Goal: Information Seeking & Learning: Understand process/instructions

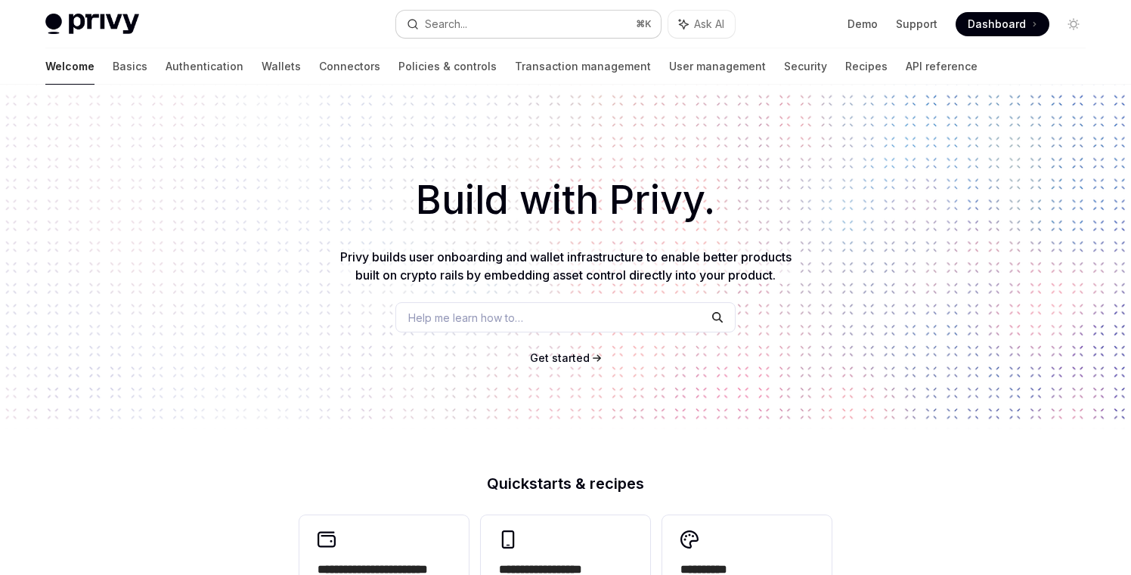
click at [452, 32] on div "Search..." at bounding box center [446, 24] width 42 height 18
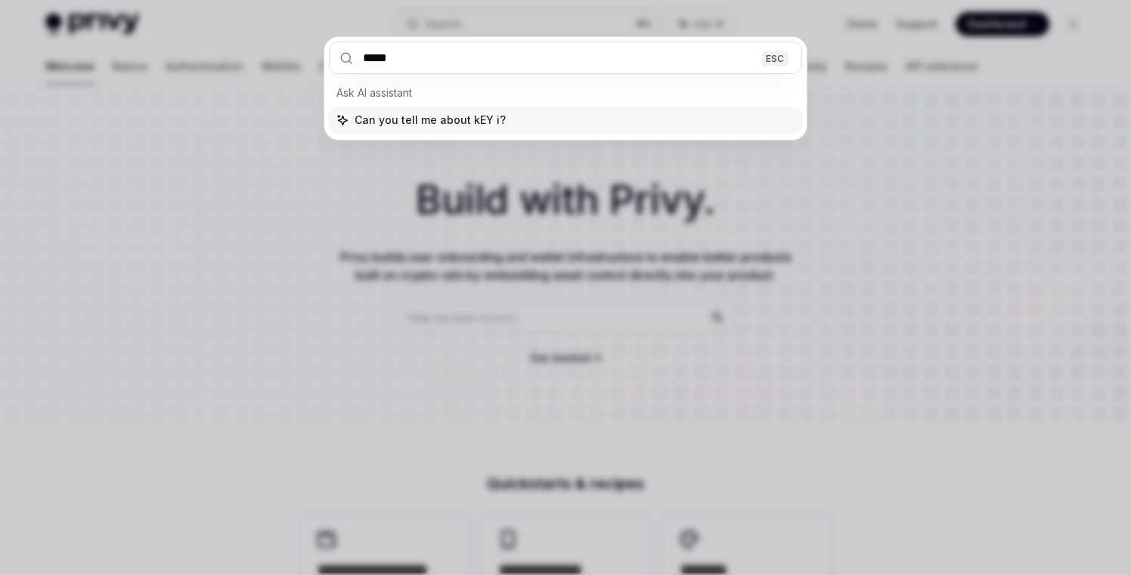
type input "******"
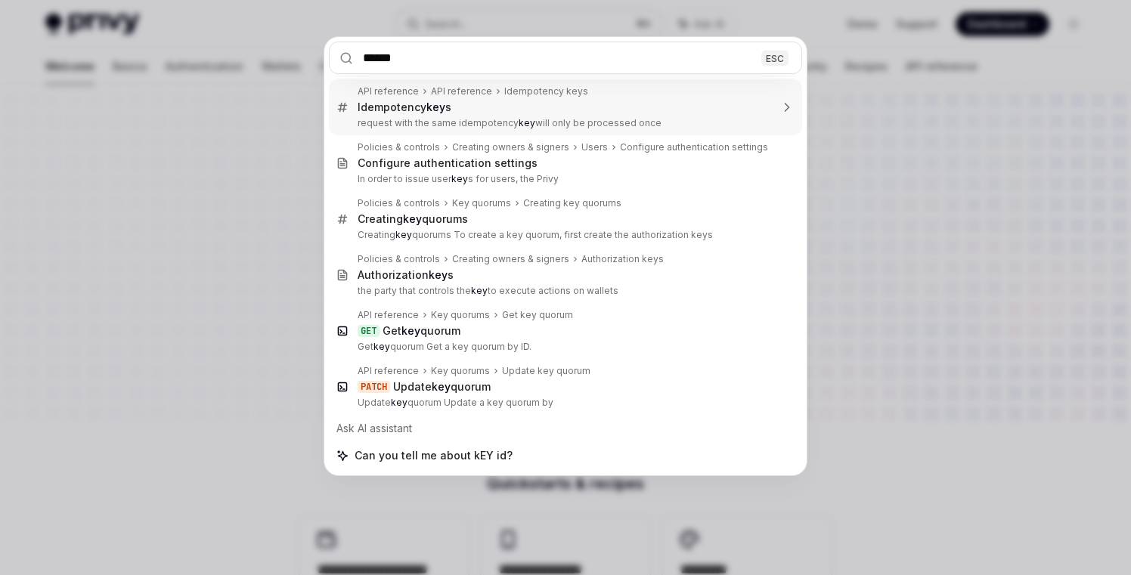
type textarea "*"
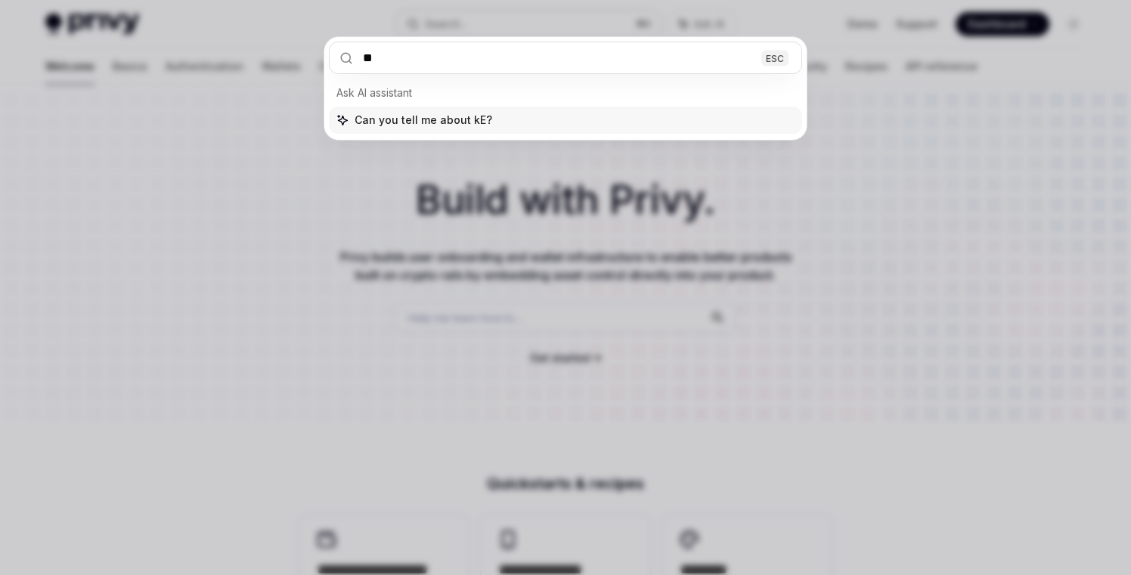
type input "*"
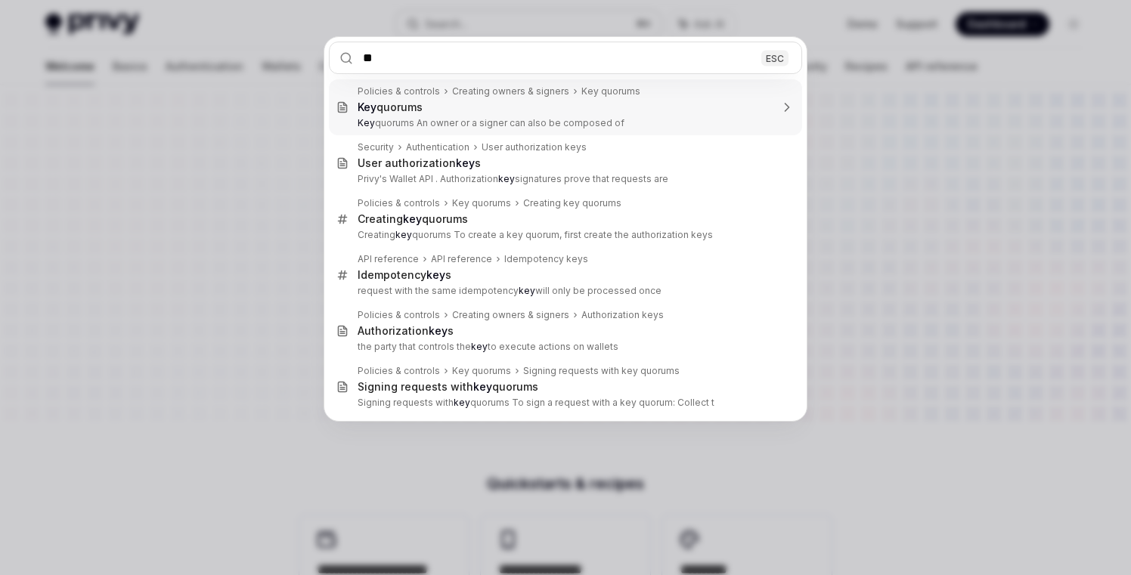
type input "*"
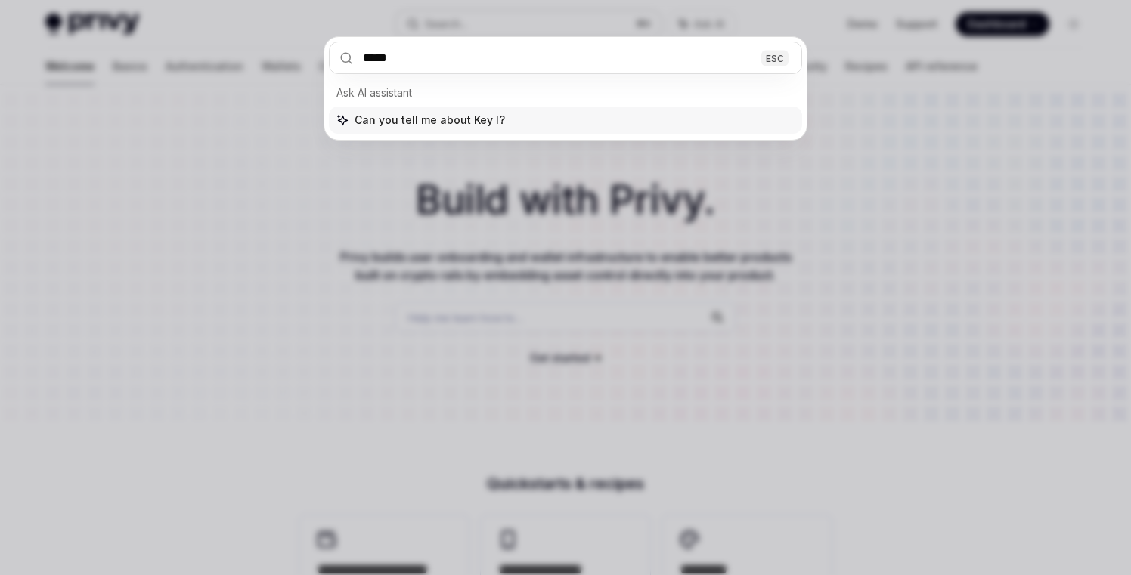
type input "******"
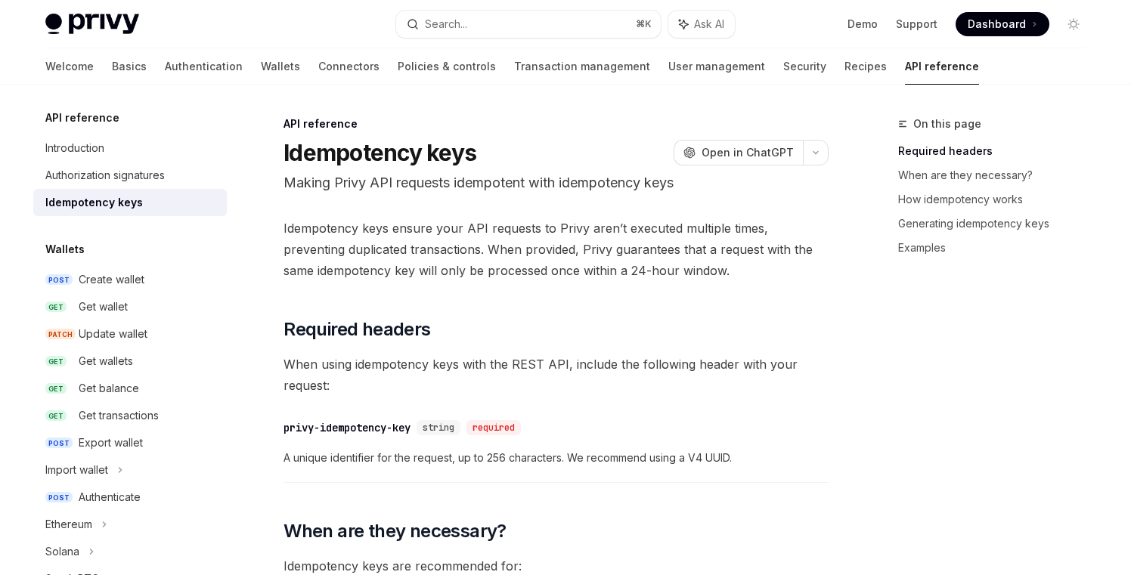
scroll to position [1, 0]
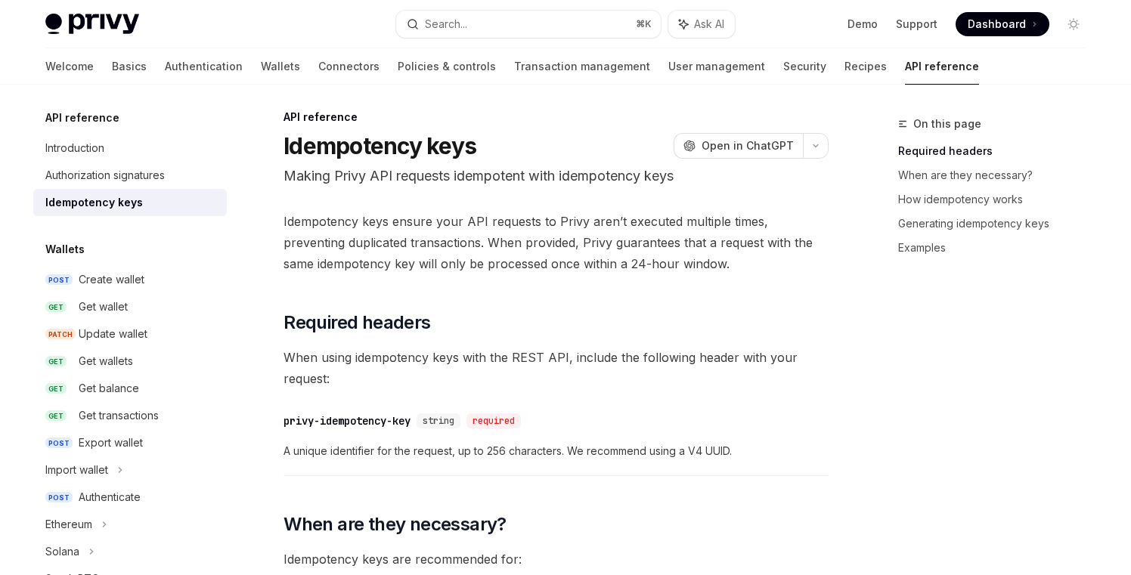
scroll to position [8, 0]
click at [416, 173] on p "Making Privy API requests idempotent with idempotency keys" at bounding box center [555, 175] width 545 height 21
drag, startPoint x: 468, startPoint y: 173, endPoint x: 487, endPoint y: 197, distance: 30.6
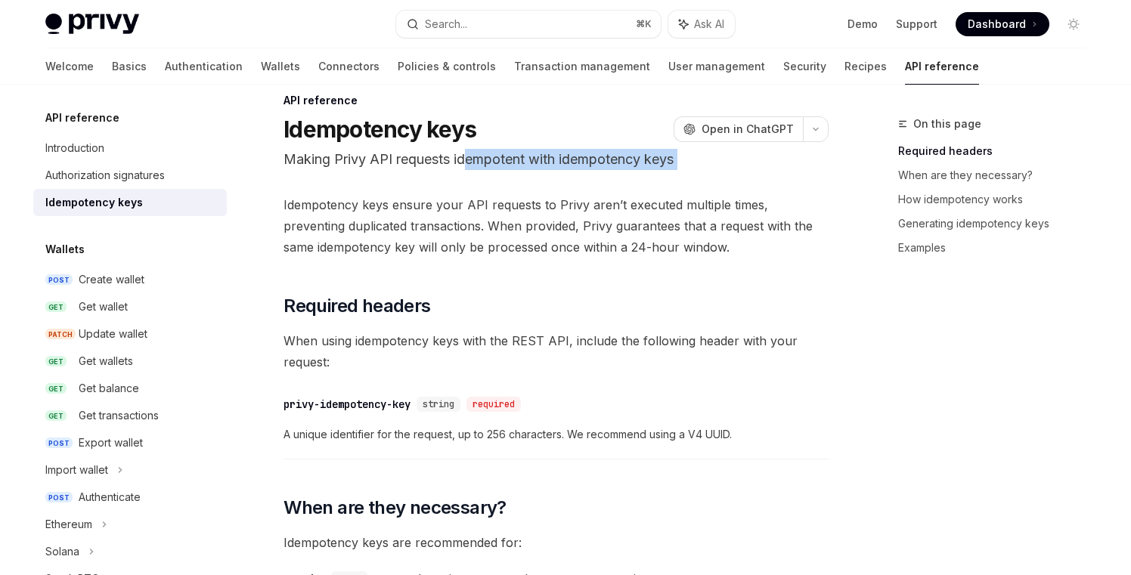
scroll to position [26, 0]
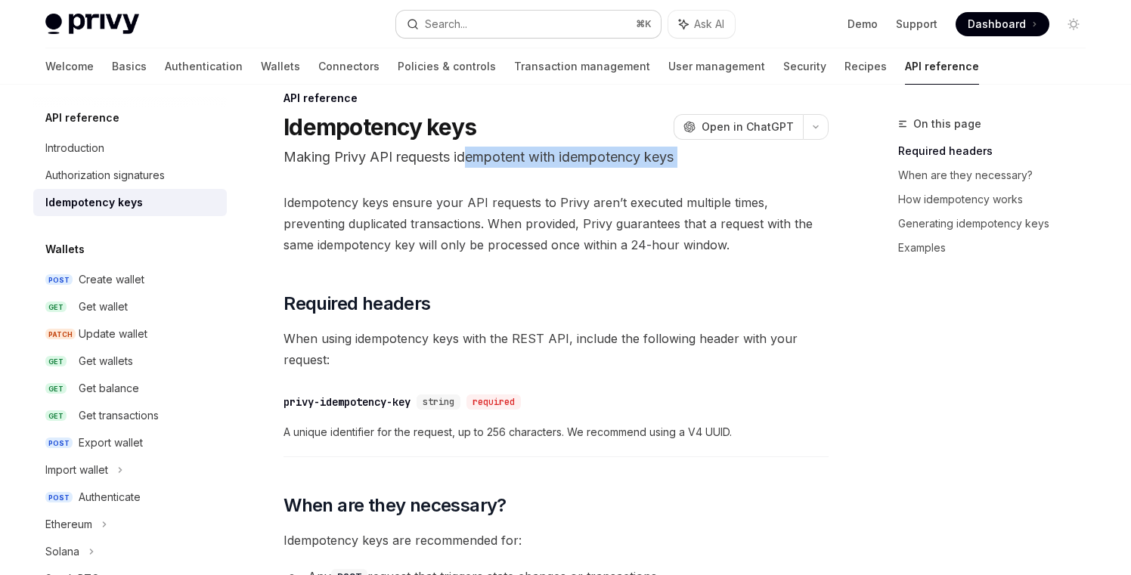
click at [508, 23] on button "Search... ⌘ K" at bounding box center [528, 24] width 265 height 27
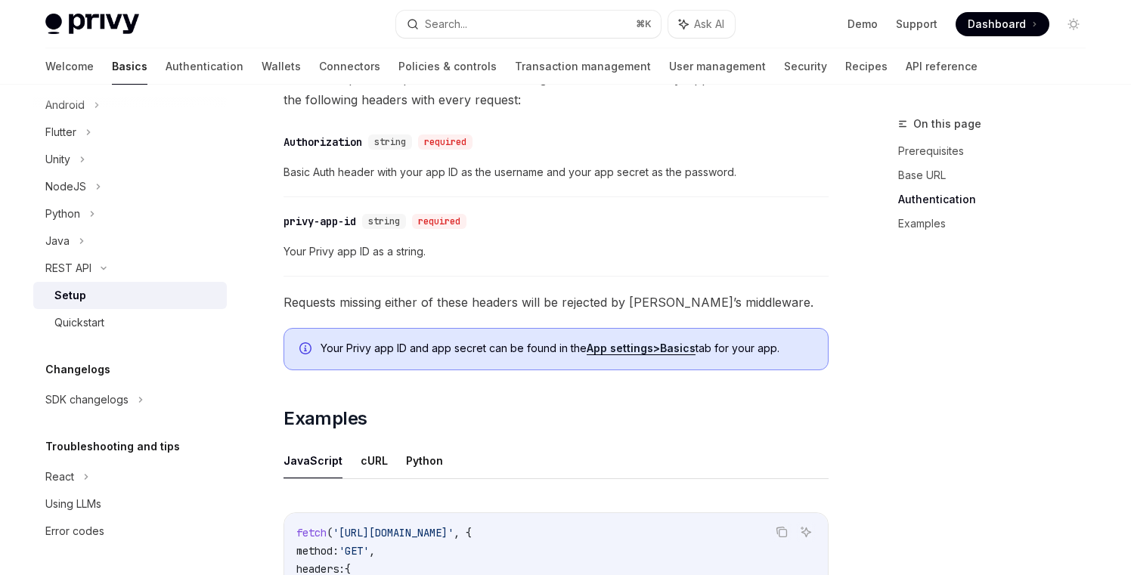
scroll to position [522, 0]
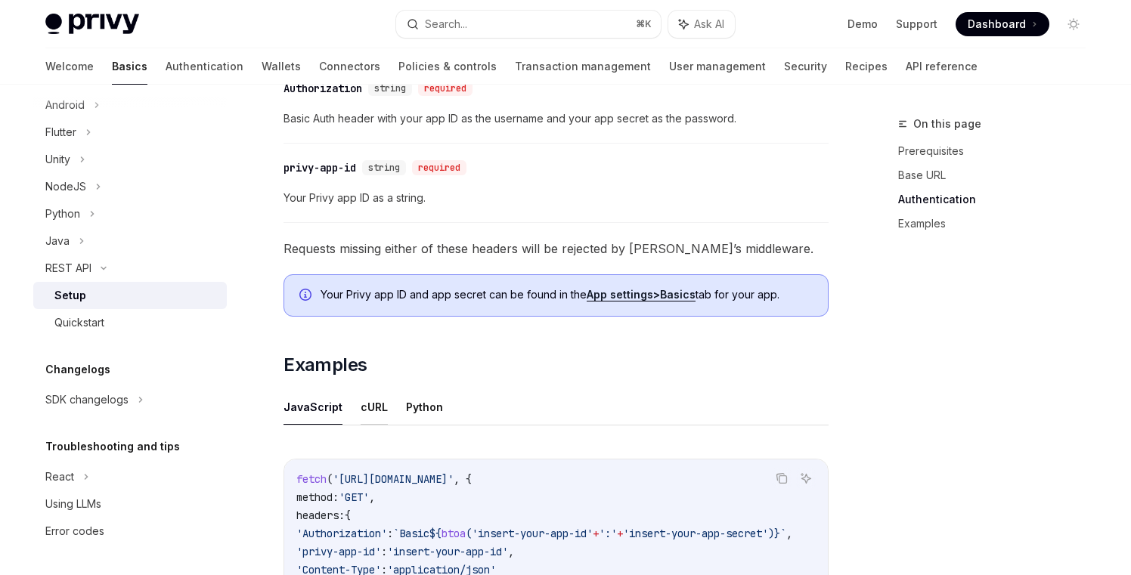
click at [372, 420] on button "cURL" at bounding box center [374, 407] width 27 height 36
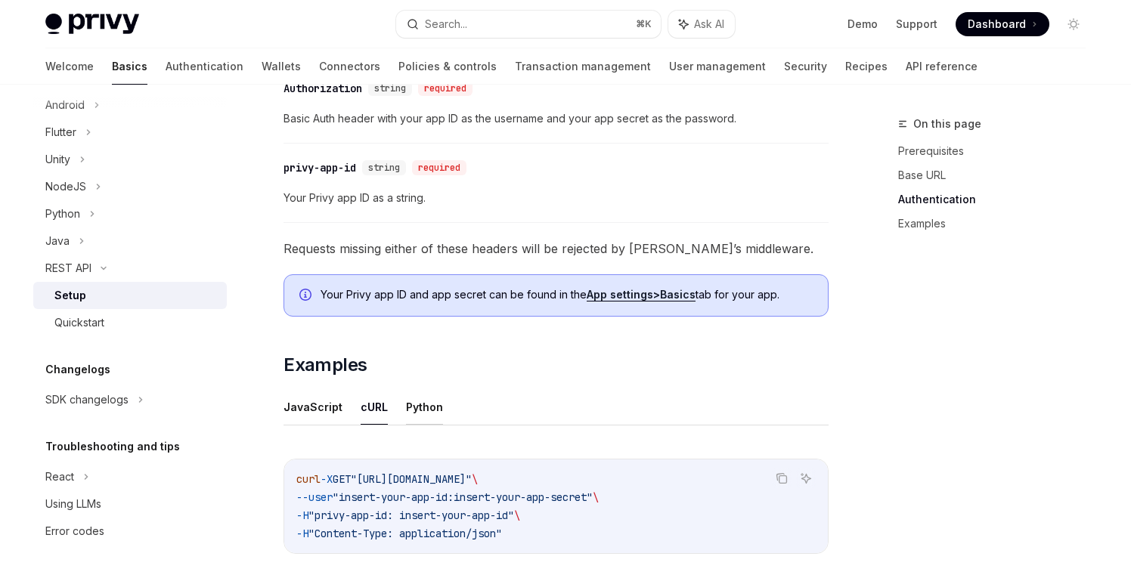
click at [432, 418] on button "Python" at bounding box center [424, 407] width 37 height 36
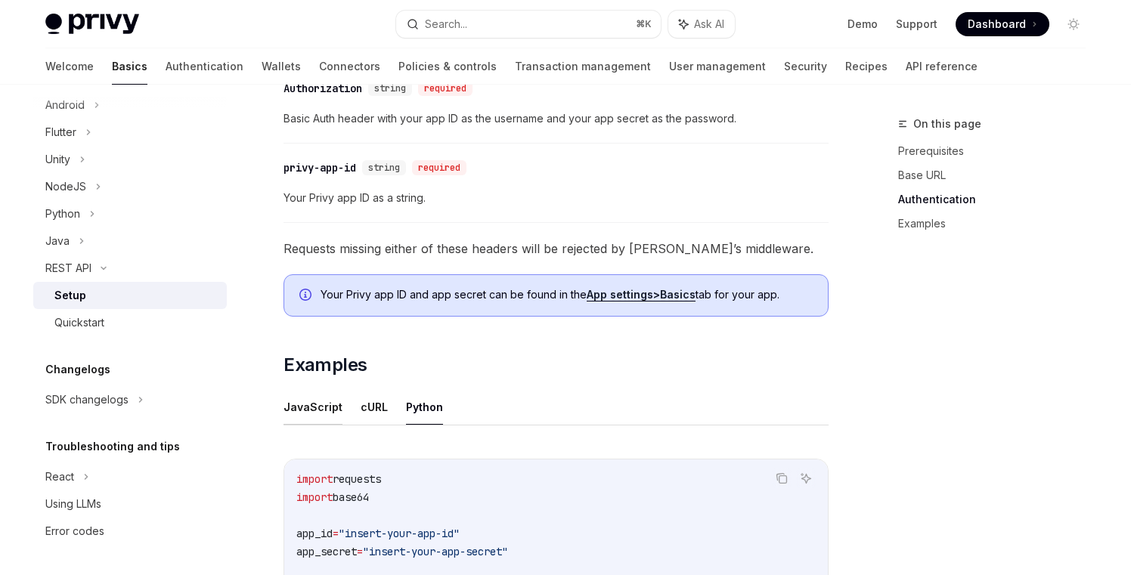
click at [332, 404] on button "JavaScript" at bounding box center [312, 407] width 59 height 36
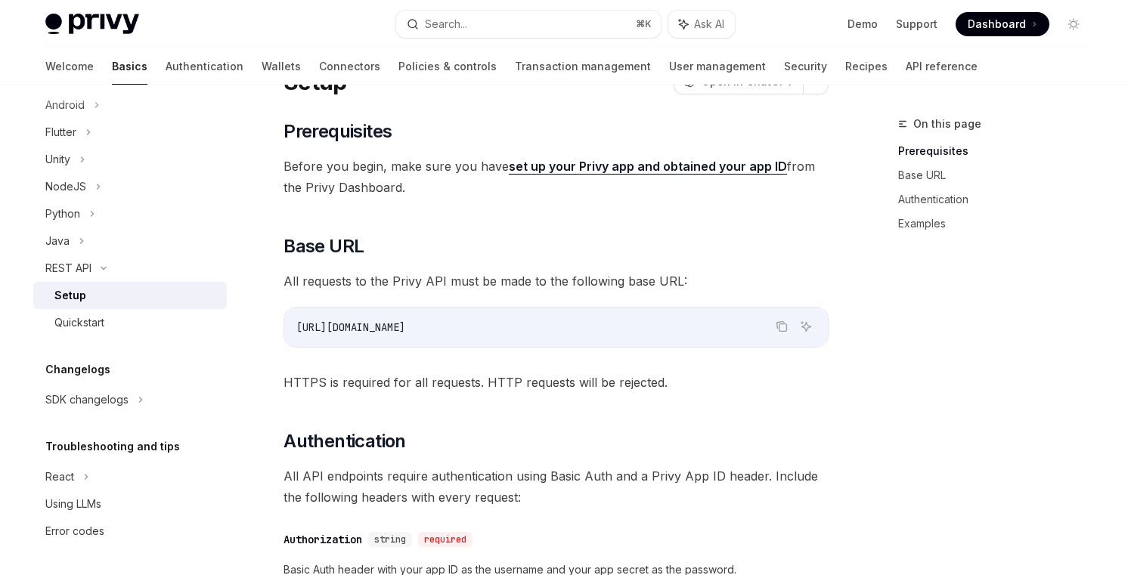
scroll to position [73, 0]
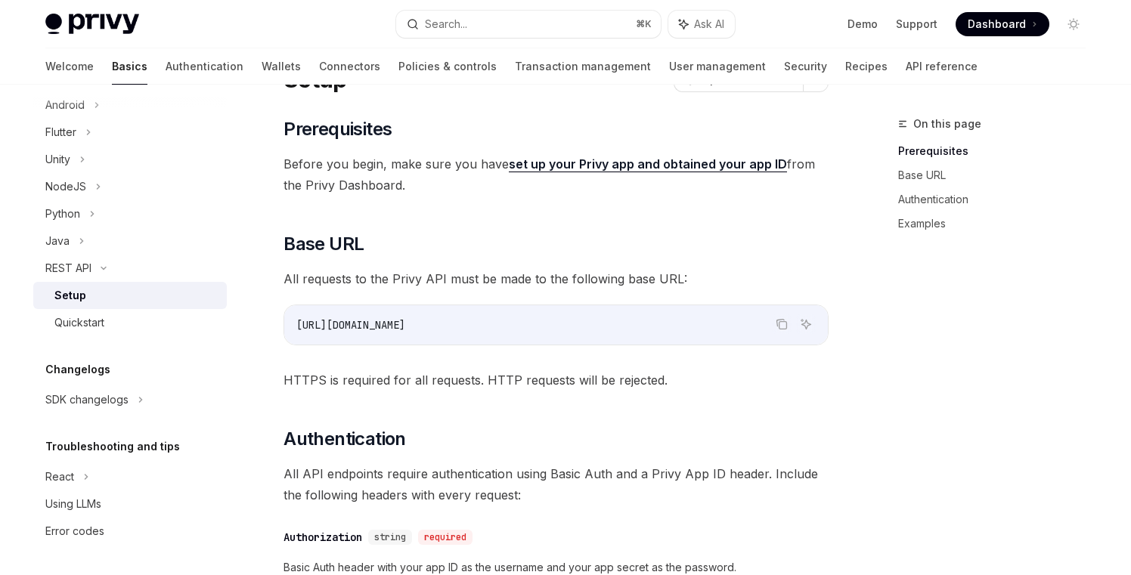
click at [673, 159] on link "set up your Privy app and obtained your app ID" at bounding box center [648, 164] width 278 height 16
type textarea "*"
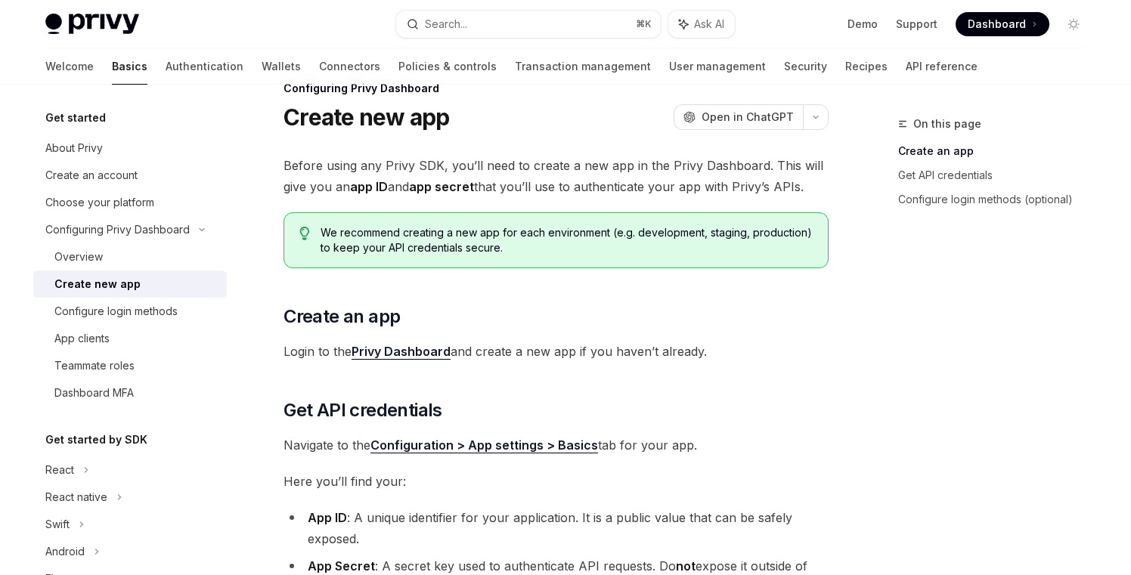
scroll to position [39, 0]
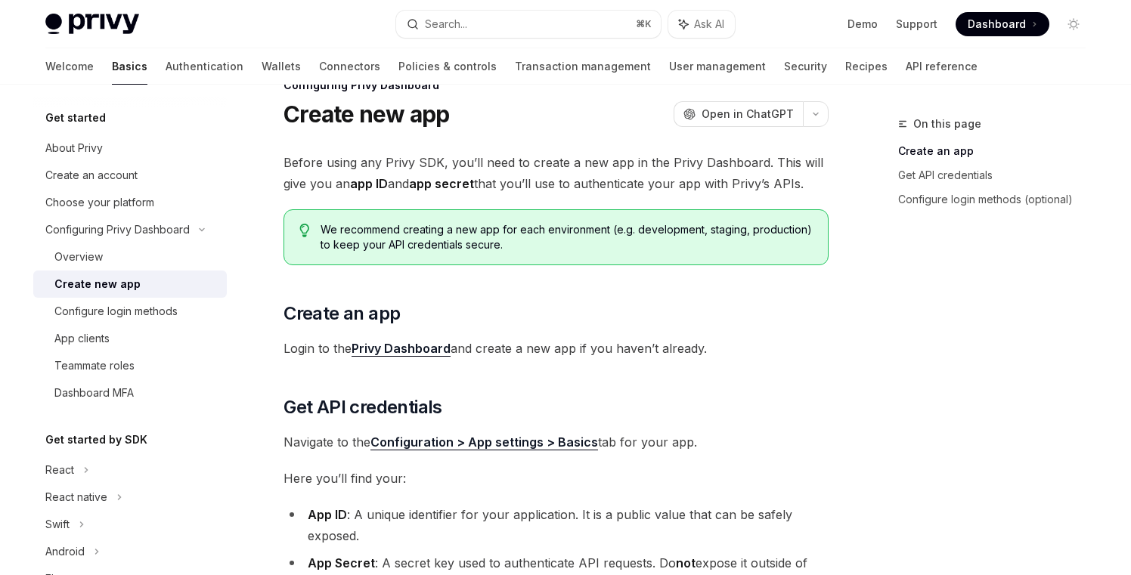
click at [481, 161] on span "Before using any Privy SDK, you’ll need to create a new app in the Privy Dashbo…" at bounding box center [555, 173] width 545 height 42
drag, startPoint x: 452, startPoint y: 163, endPoint x: 592, endPoint y: 166, distance: 139.9
click at [592, 166] on span "Before using any Privy SDK, you’ll need to create a new app in the Privy Dashbo…" at bounding box center [555, 173] width 545 height 42
click at [618, 180] on span "Before using any Privy SDK, you’ll need to create a new app in the Privy Dashbo…" at bounding box center [555, 173] width 545 height 42
click at [739, 156] on span "Before using any Privy SDK, you’ll need to create a new app in the Privy Dashbo…" at bounding box center [555, 173] width 545 height 42
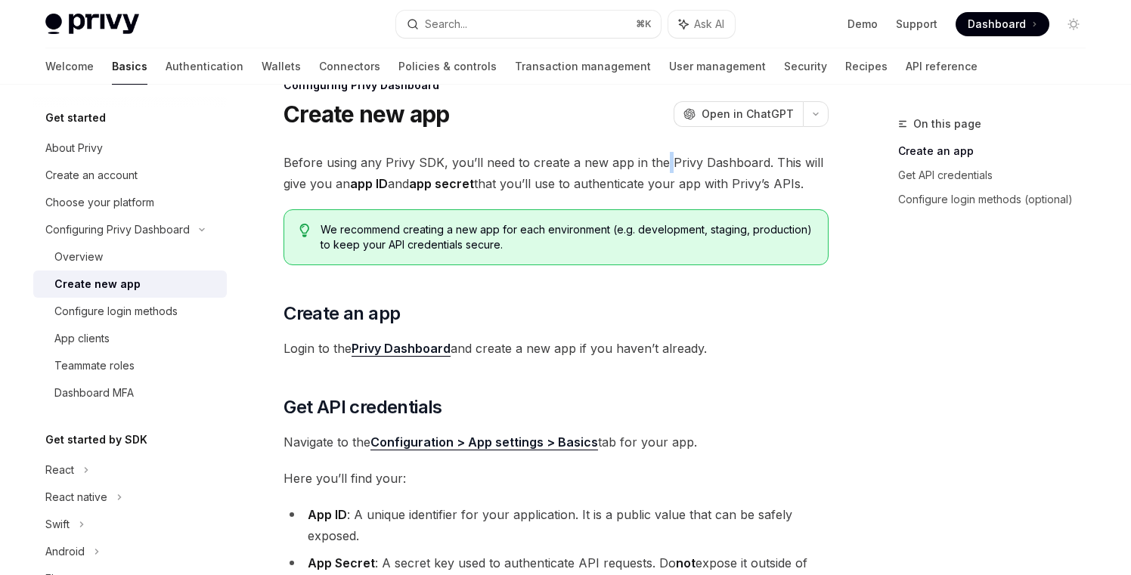
click at [661, 164] on span "Before using any Privy SDK, you’ll need to create a new app in the Privy Dashbo…" at bounding box center [555, 173] width 545 height 42
click at [433, 187] on strong "app secret" at bounding box center [441, 183] width 65 height 15
click at [568, 187] on span "Before using any Privy SDK, you’ll need to create a new app in the Privy Dashbo…" at bounding box center [555, 173] width 545 height 42
drag, startPoint x: 676, startPoint y: 184, endPoint x: 831, endPoint y: 185, distance: 154.9
click at [692, 184] on span "Before using any Privy SDK, you’ll need to create a new app in the Privy Dashbo…" at bounding box center [555, 173] width 545 height 42
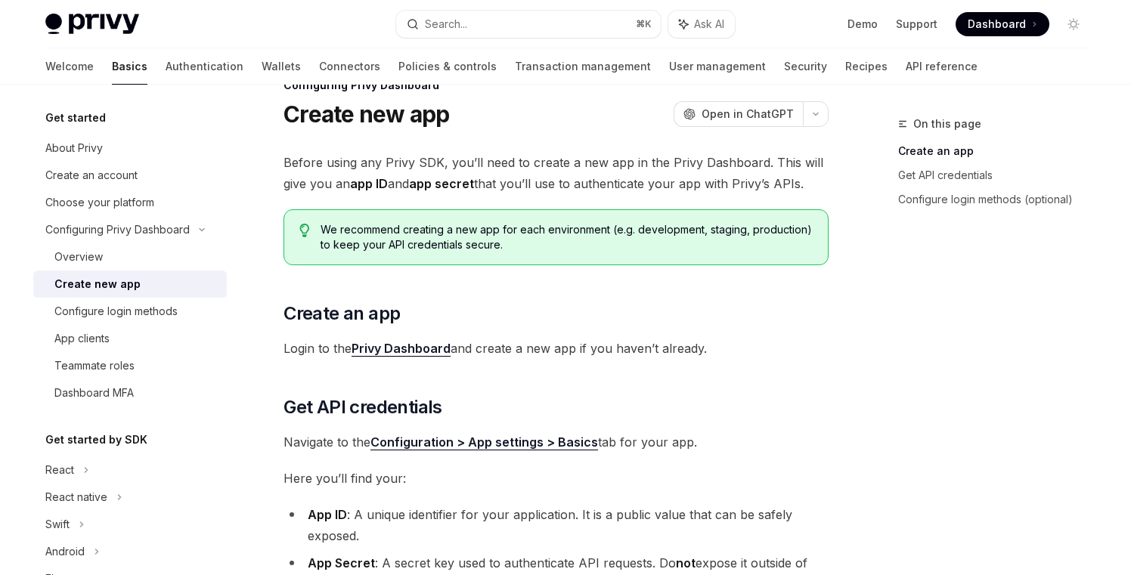
click at [832, 185] on div "On this page Create an app Get API credentials Configure login methods (optiona…" at bounding box center [565, 536] width 1064 height 980
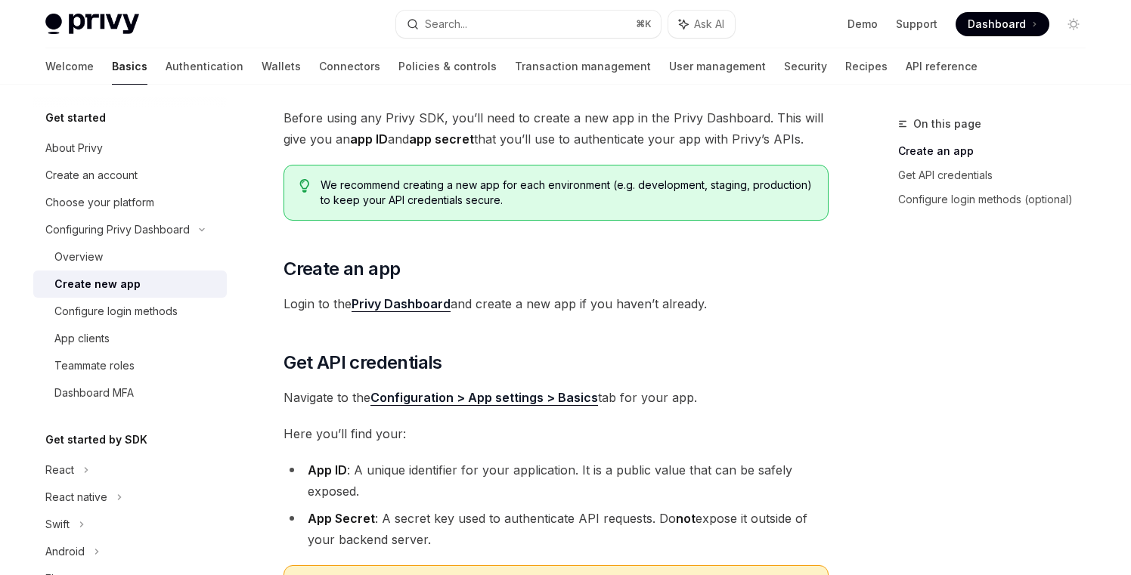
click at [750, 164] on div "Before using any Privy SDK, you’ll need to create a new app in the Privy Dashbo…" at bounding box center [555, 432] width 545 height 650
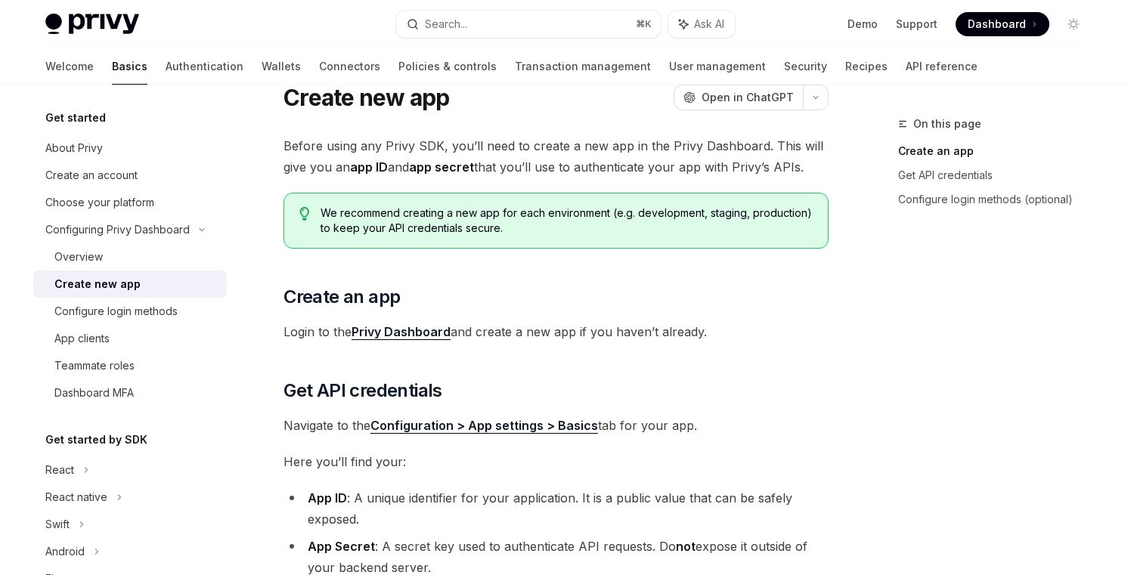
scroll to position [57, 0]
click at [744, 164] on span "Before using any Privy SDK, you’ll need to create a new app in the Privy Dashbo…" at bounding box center [555, 155] width 545 height 42
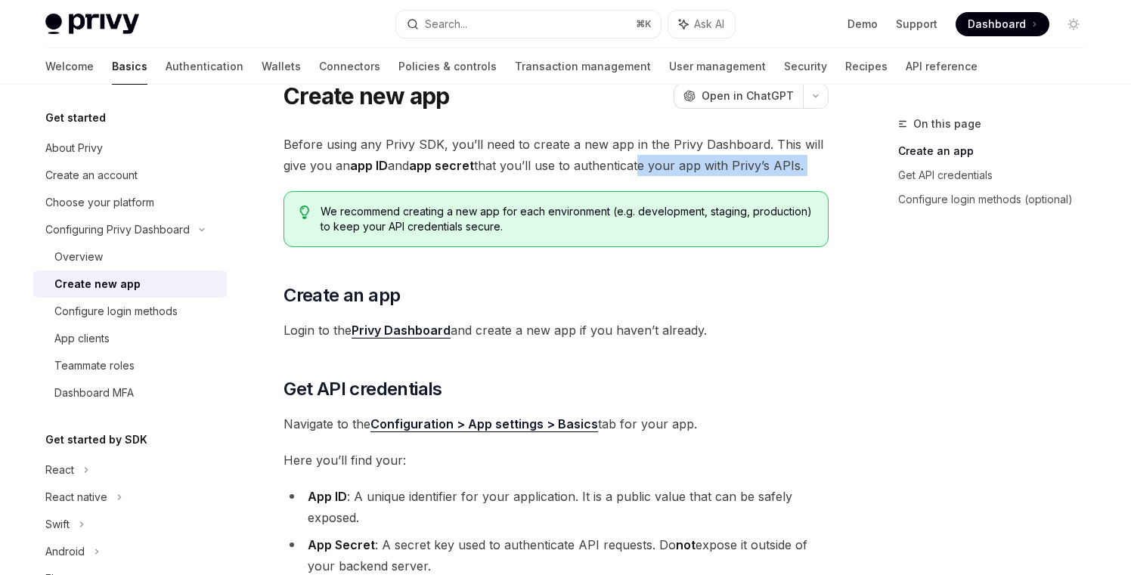
drag, startPoint x: 637, startPoint y: 162, endPoint x: 800, endPoint y: 177, distance: 163.2
click at [800, 178] on div "Before using any Privy SDK, you’ll need to create a new app in the Privy Dashbo…" at bounding box center [555, 459] width 545 height 650
click at [463, 248] on div "Before using any Privy SDK, you’ll need to create a new app in the Privy Dashbo…" at bounding box center [555, 459] width 545 height 650
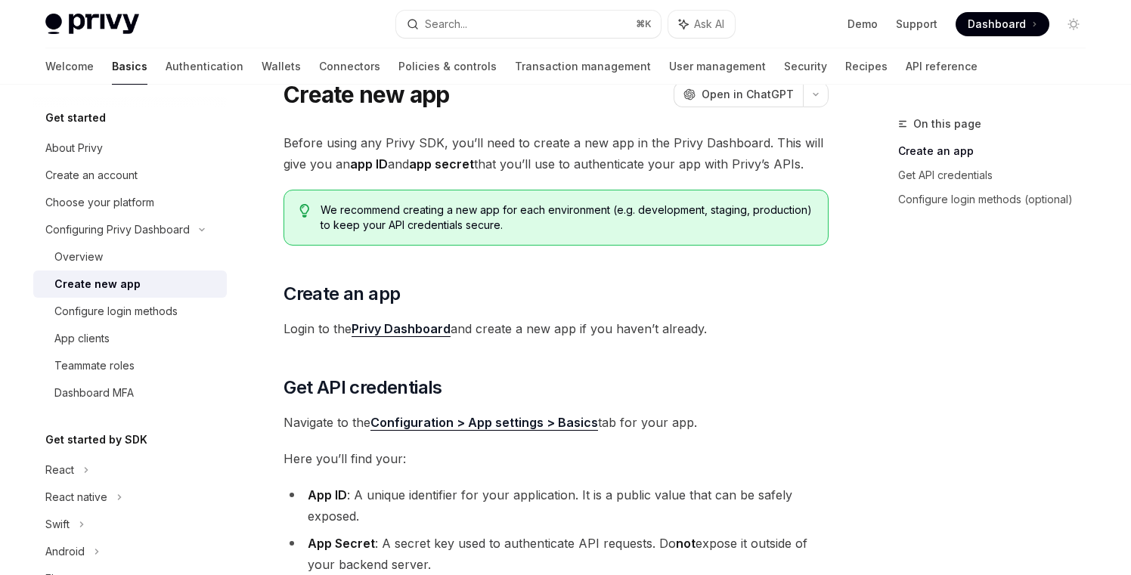
scroll to position [138, 0]
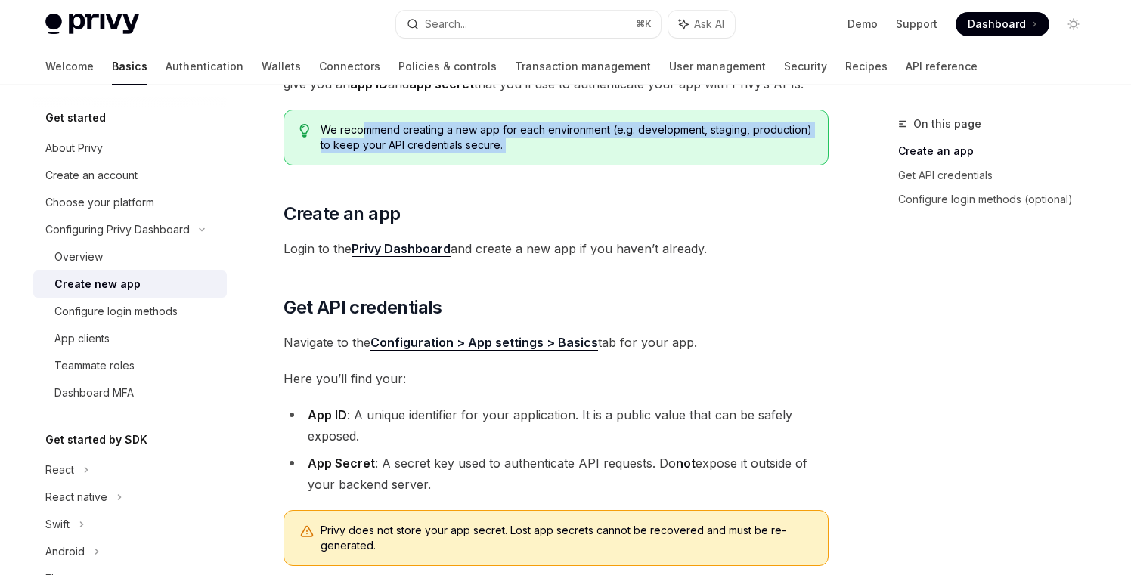
drag, startPoint x: 364, startPoint y: 125, endPoint x: 655, endPoint y: 180, distance: 296.0
click at [656, 181] on div "Before using any Privy SDK, you’ll need to create a new app in the Privy Dashbo…" at bounding box center [555, 377] width 545 height 650
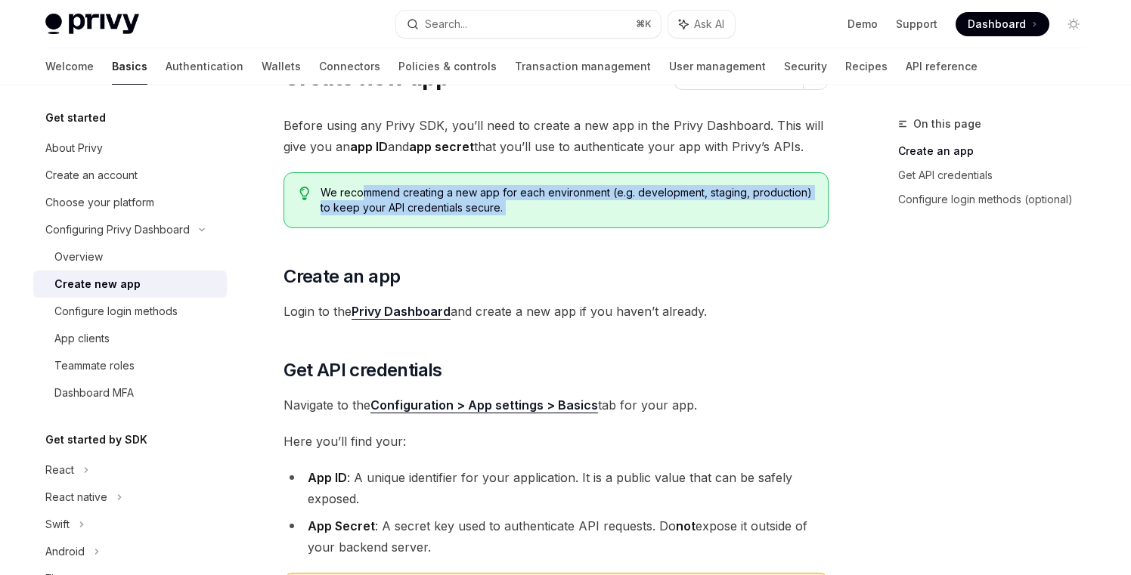
scroll to position [60, 0]
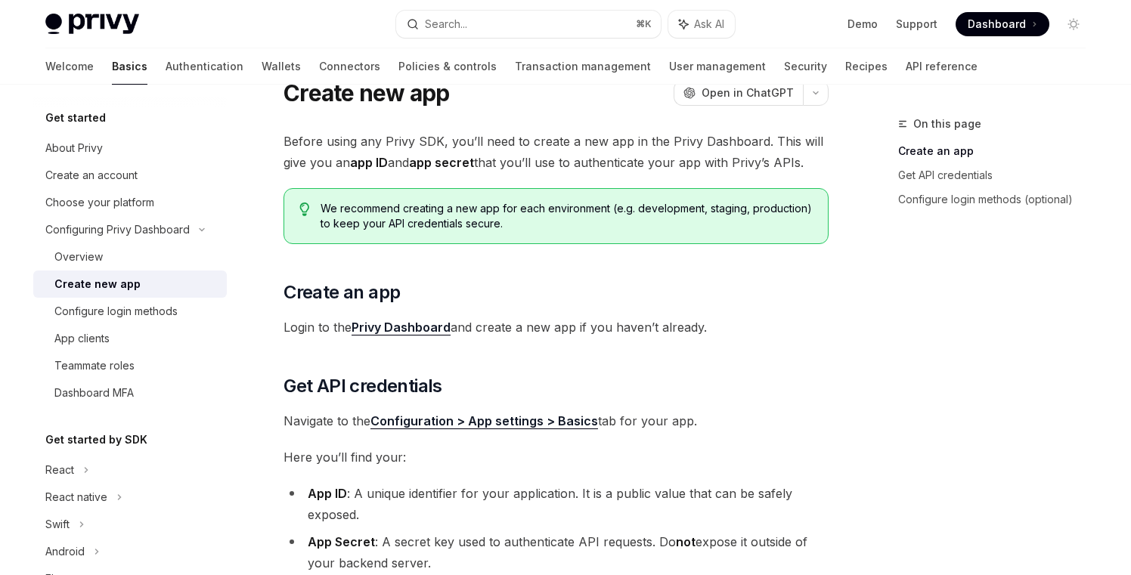
click at [791, 176] on div "Before using any Privy SDK, you’ll need to create a new app in the Privy Dashbo…" at bounding box center [555, 456] width 545 height 650
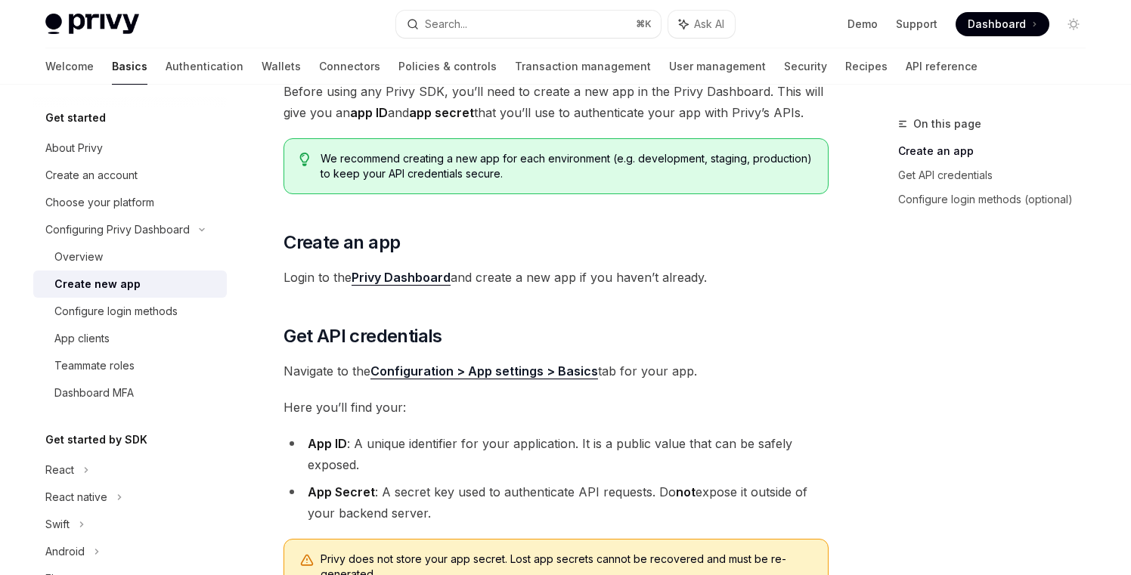
scroll to position [110, 0]
click at [447, 232] on h2 "​ Create an app" at bounding box center [555, 242] width 545 height 24
drag, startPoint x: 361, startPoint y: 237, endPoint x: 440, endPoint y: 266, distance: 84.4
click at [440, 266] on div "Before using any Privy SDK, you’ll need to create a new app in the Privy Dashbo…" at bounding box center [555, 405] width 545 height 650
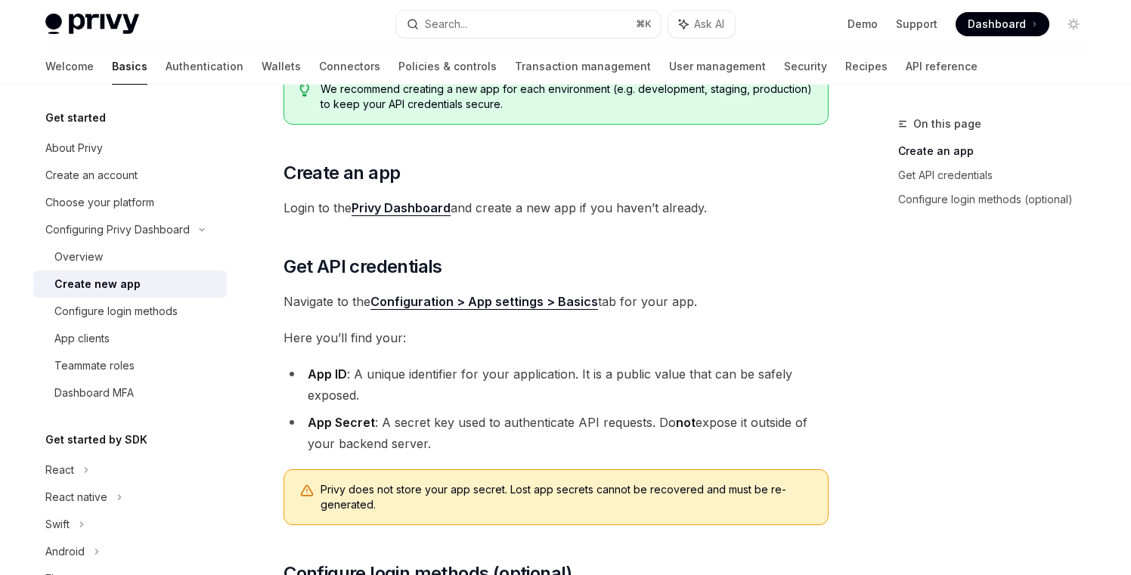
click at [401, 246] on div "Before using any Privy SDK, you’ll need to create a new app in the Privy Dashbo…" at bounding box center [555, 336] width 545 height 650
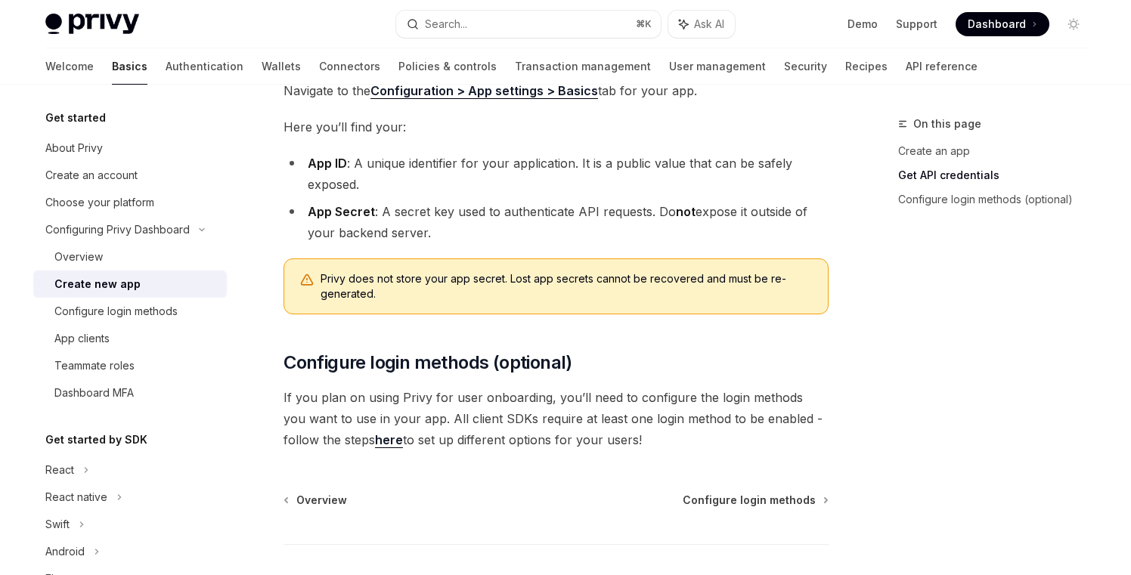
scroll to position [389, 0]
click at [469, 224] on li "App Secret : A secret key used to authenticate API requests. Do not expose it o…" at bounding box center [555, 223] width 545 height 42
click at [415, 216] on li "App Secret : A secret key used to authenticate API requests. Do not expose it o…" at bounding box center [555, 223] width 545 height 42
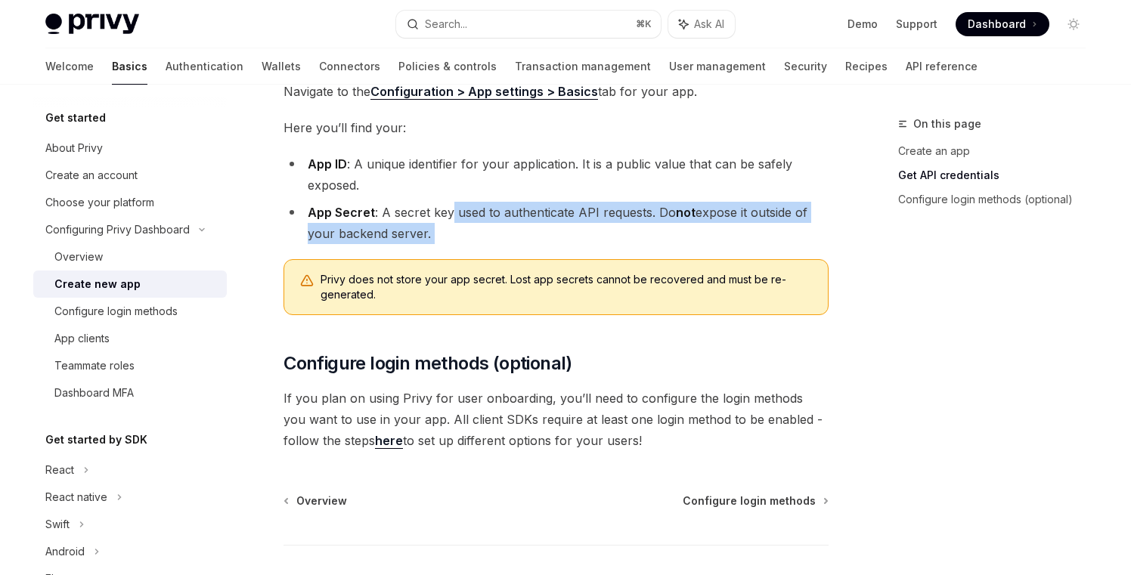
drag, startPoint x: 448, startPoint y: 211, endPoint x: 481, endPoint y: 258, distance: 57.5
click at [481, 258] on div "Before using any Privy SDK, you’ll need to create a new app in the Privy Dashbo…" at bounding box center [555, 126] width 545 height 650
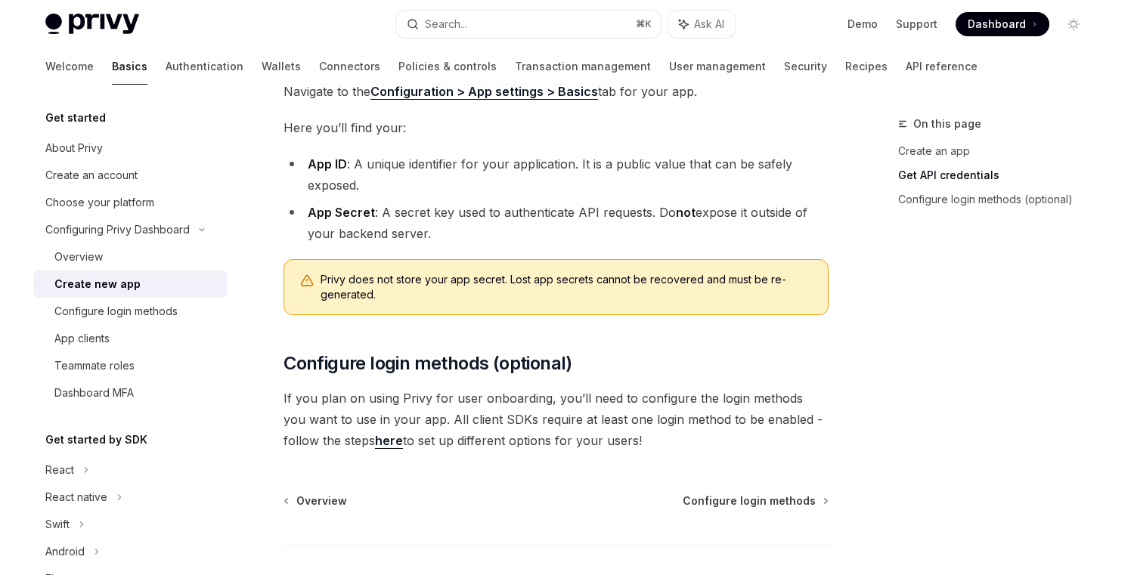
click at [492, 233] on li "App Secret : A secret key used to authenticate API requests. Do not expose it o…" at bounding box center [555, 223] width 545 height 42
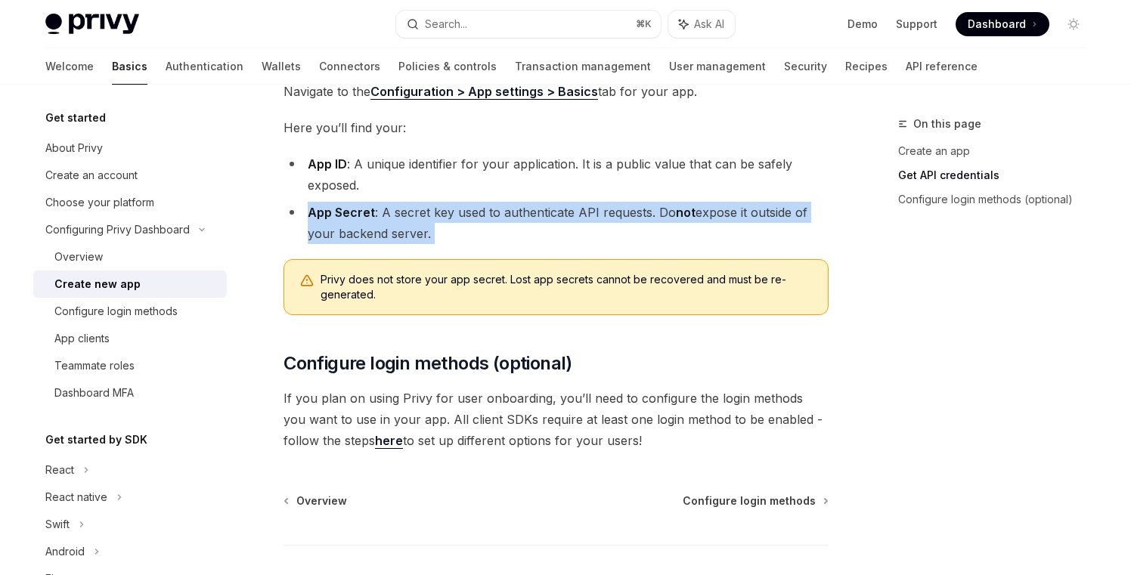
drag, startPoint x: 643, startPoint y: 192, endPoint x: 656, endPoint y: 260, distance: 69.2
click at [656, 260] on div "Before using any Privy SDK, you’ll need to create a new app in the Privy Dashbo…" at bounding box center [555, 126] width 545 height 650
click at [732, 232] on li "App Secret : A secret key used to authenticate API requests. Do not expose it o…" at bounding box center [555, 223] width 545 height 42
